Goal: Information Seeking & Learning: Learn about a topic

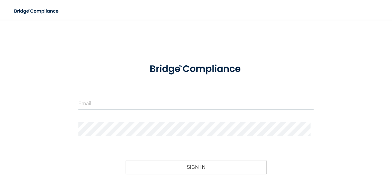
click at [94, 108] on input "email" at bounding box center [195, 103] width 235 height 14
type input "[EMAIL_ADDRESS][DOMAIN_NAME]"
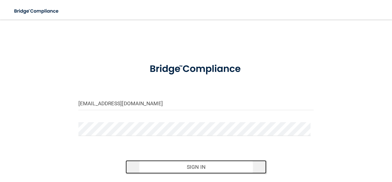
click at [194, 163] on button "Sign In" at bounding box center [196, 166] width 141 height 13
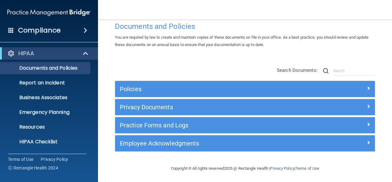
scroll to position [13, 0]
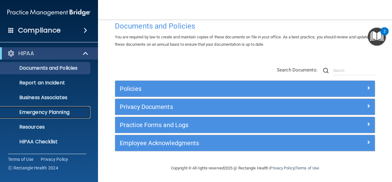
click at [48, 110] on p "Emergency Planning" at bounding box center [46, 112] width 84 height 6
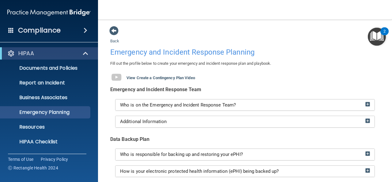
click at [83, 27] on div "Compliance" at bounding box center [49, 30] width 98 height 13
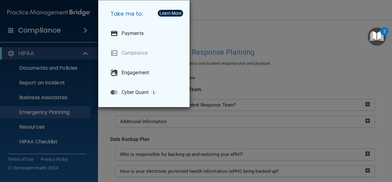
click at [85, 29] on div "Take me to: Payments Compliance Engagement Cyber Quant" at bounding box center [196, 91] width 392 height 182
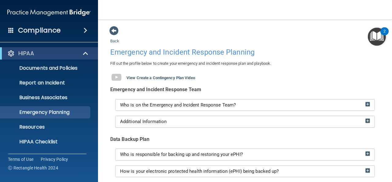
click at [378, 36] on img "Open Resource Center, 2 new notifications" at bounding box center [377, 37] width 18 height 18
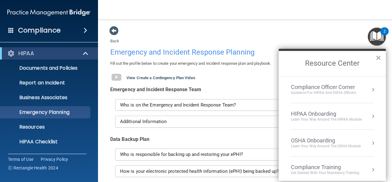
click at [378, 56] on button "×" at bounding box center [378, 58] width 6 height 10
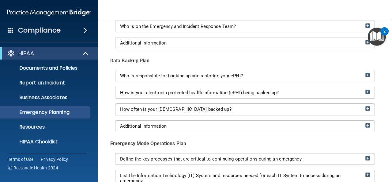
scroll to position [79, 0]
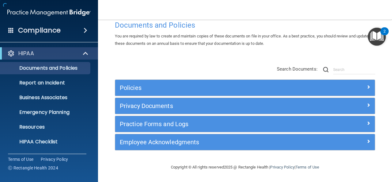
scroll to position [13, 0]
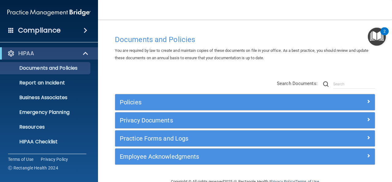
scroll to position [13, 0]
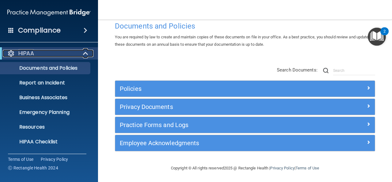
click at [86, 54] on span at bounding box center [86, 53] width 5 height 7
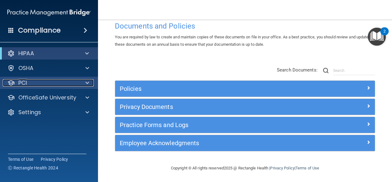
click at [38, 80] on div "PCI" at bounding box center [41, 82] width 76 height 7
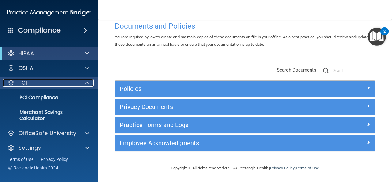
click at [38, 80] on div "PCI" at bounding box center [41, 82] width 76 height 7
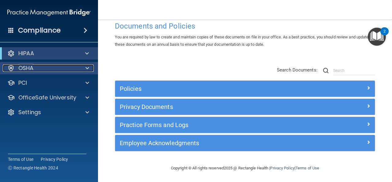
click at [42, 71] on div "OSHA" at bounding box center [41, 67] width 76 height 7
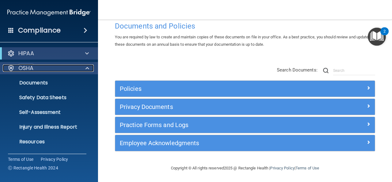
click at [42, 71] on div "OSHA" at bounding box center [41, 67] width 76 height 7
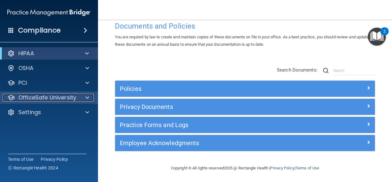
click at [40, 94] on p "OfficeSafe University" at bounding box center [47, 97] width 58 height 7
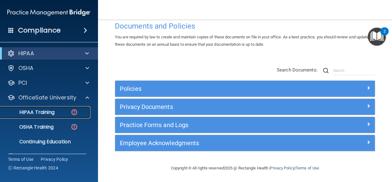
click at [38, 112] on p "HIPAA Training" at bounding box center [29, 112] width 51 height 6
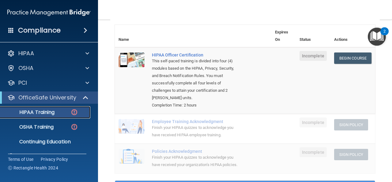
scroll to position [69, 0]
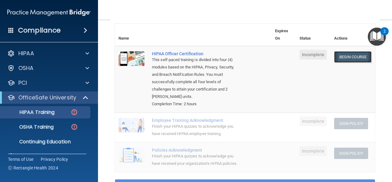
click at [355, 54] on link "Begin Course" at bounding box center [352, 56] width 37 height 11
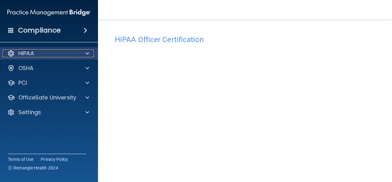
click at [86, 55] on span at bounding box center [87, 53] width 4 height 7
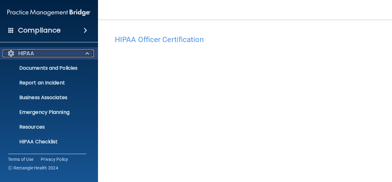
click at [86, 55] on span at bounding box center [87, 53] width 4 height 7
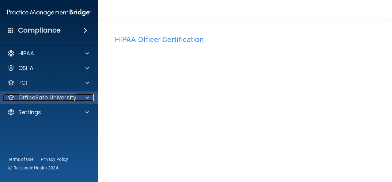
click at [66, 98] on p "OfficeSafe University" at bounding box center [47, 97] width 58 height 7
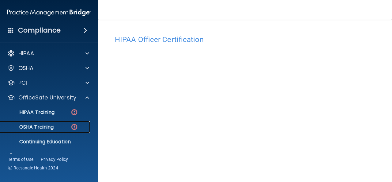
click at [47, 128] on p "OSHA Training" at bounding box center [29, 127] width 50 height 6
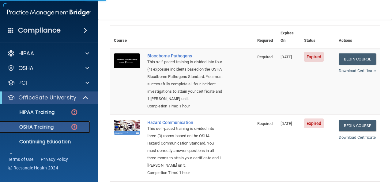
scroll to position [47, 0]
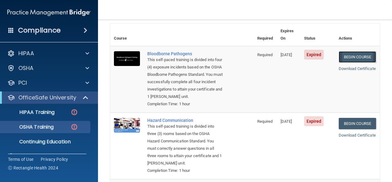
click at [356, 51] on link "Begin Course" at bounding box center [357, 56] width 37 height 11
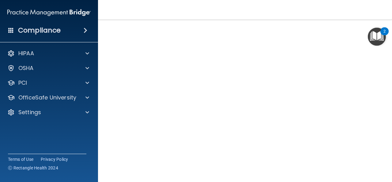
scroll to position [28, 0]
click at [371, 46] on div "Bloodborne Pathogens Training This course doesn’t expire until 03/02/2024. Are …" at bounding box center [244, 110] width 269 height 212
drag, startPoint x: 386, startPoint y: 92, endPoint x: 387, endPoint y: 102, distance: 10.7
click at [387, 102] on main "Bloodborne Pathogens Training This course doesn’t expire until 03/02/2024. Are …" at bounding box center [245, 101] width 294 height 162
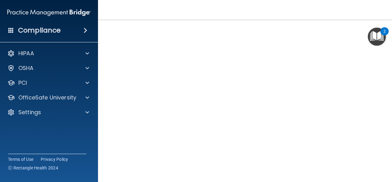
click at [377, 37] on img "Open Resource Center, 2 new notifications" at bounding box center [377, 37] width 18 height 18
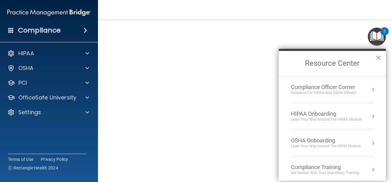
click at [378, 58] on button "×" at bounding box center [378, 58] width 6 height 10
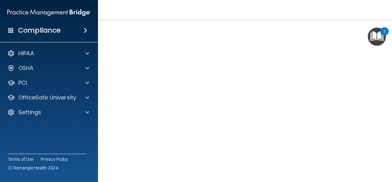
scroll to position [81, 0]
click at [148, 176] on div "Copyright © All rights reserved 2025 @ Rectangle Health | Privacy Policy | Term…" at bounding box center [245, 167] width 224 height 20
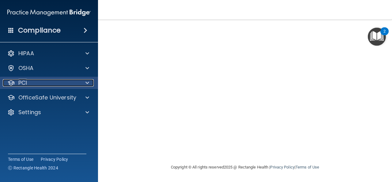
click at [78, 82] on div "PCI" at bounding box center [41, 82] width 76 height 7
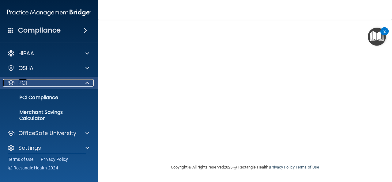
click at [78, 82] on div "PCI" at bounding box center [41, 82] width 76 height 7
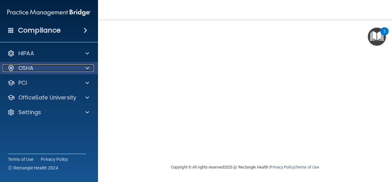
click at [83, 64] on div at bounding box center [86, 67] width 15 height 7
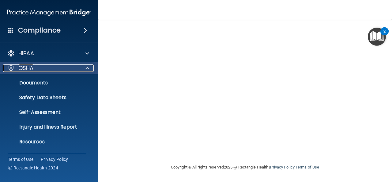
click at [83, 64] on div at bounding box center [86, 67] width 15 height 7
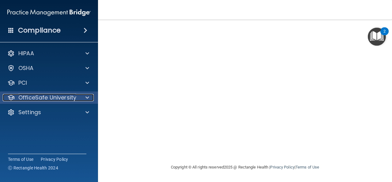
click at [62, 96] on p "OfficeSafe University" at bounding box center [47, 97] width 58 height 7
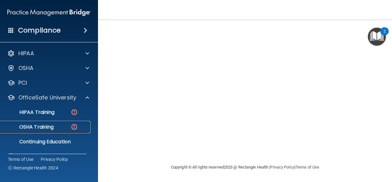
click at [43, 127] on p "OSHA Training" at bounding box center [29, 127] width 50 height 6
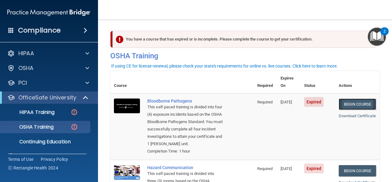
click at [350, 98] on link "Begin Course" at bounding box center [357, 103] width 37 height 11
click at [358, 98] on link "Begin Course" at bounding box center [357, 103] width 37 height 11
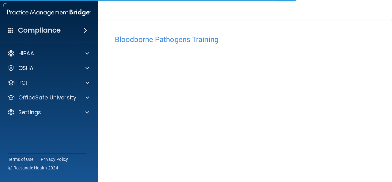
scroll to position [28, 0]
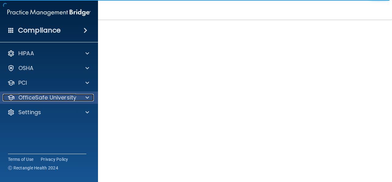
click at [43, 97] on p "OfficeSafe University" at bounding box center [47, 97] width 58 height 7
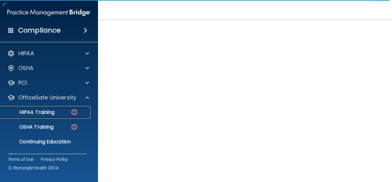
click at [32, 111] on p "HIPAA Training" at bounding box center [29, 112] width 51 height 6
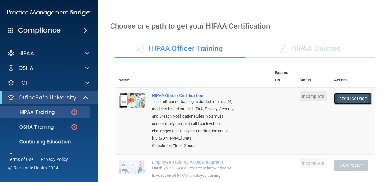
click at [348, 100] on link "Begin Course" at bounding box center [352, 98] width 37 height 11
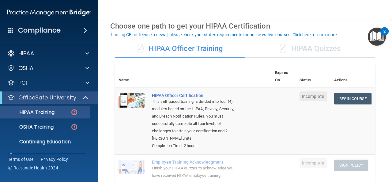
click at [304, 49] on div "✓ HIPAA Quizzes" at bounding box center [310, 49] width 130 height 18
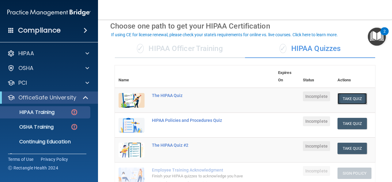
click at [347, 100] on button "Take Quiz" at bounding box center [351, 98] width 29 height 11
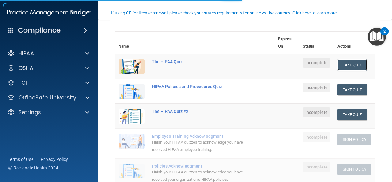
scroll to position [36, 0]
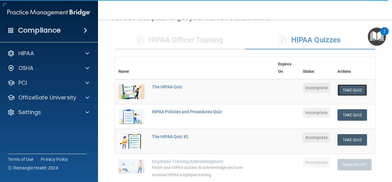
click at [347, 89] on button "Take Quiz" at bounding box center [351, 89] width 29 height 11
